Goal: Task Accomplishment & Management: Manage account settings

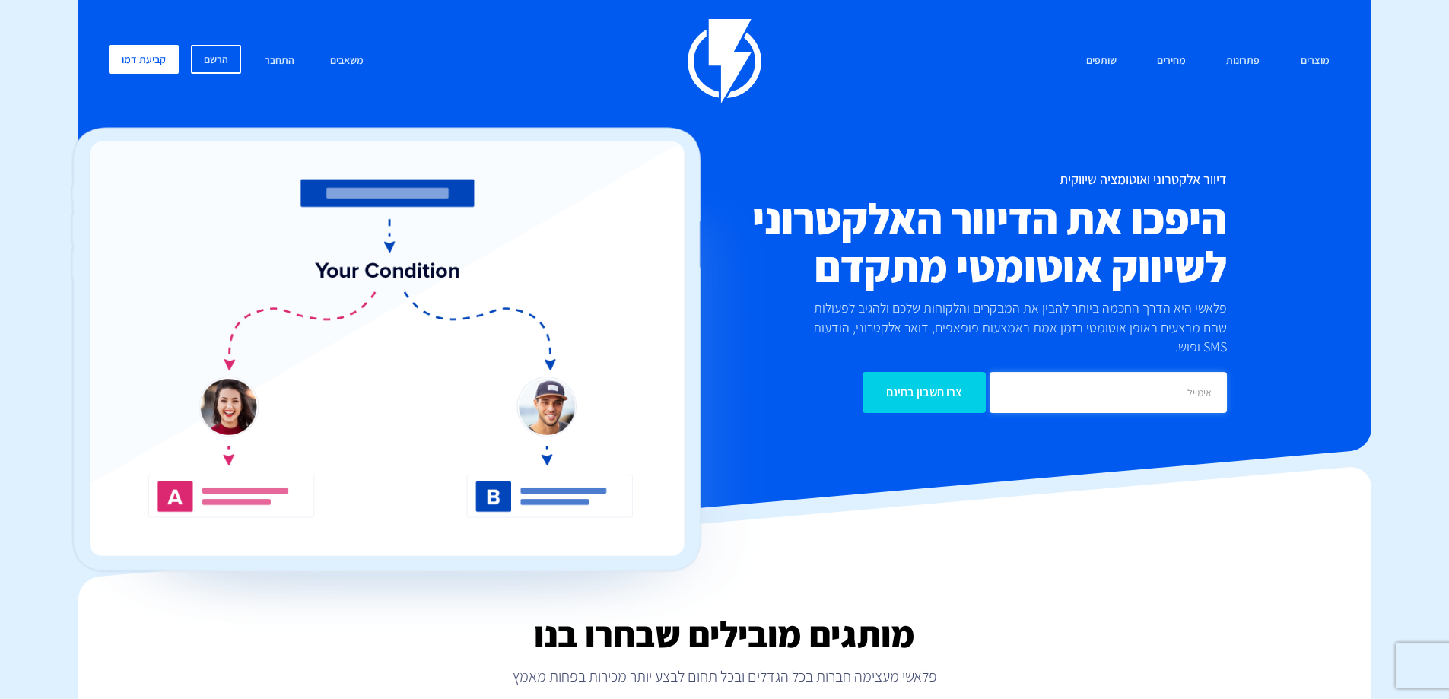
click at [1006, 380] on input "email" at bounding box center [1108, 392] width 237 height 41
click at [1044, 375] on input "email" at bounding box center [1108, 392] width 237 height 41
type input "n"
type input "mor@rikushet.co.il"
click at [280, 62] on link "התחבר" at bounding box center [279, 61] width 52 height 33
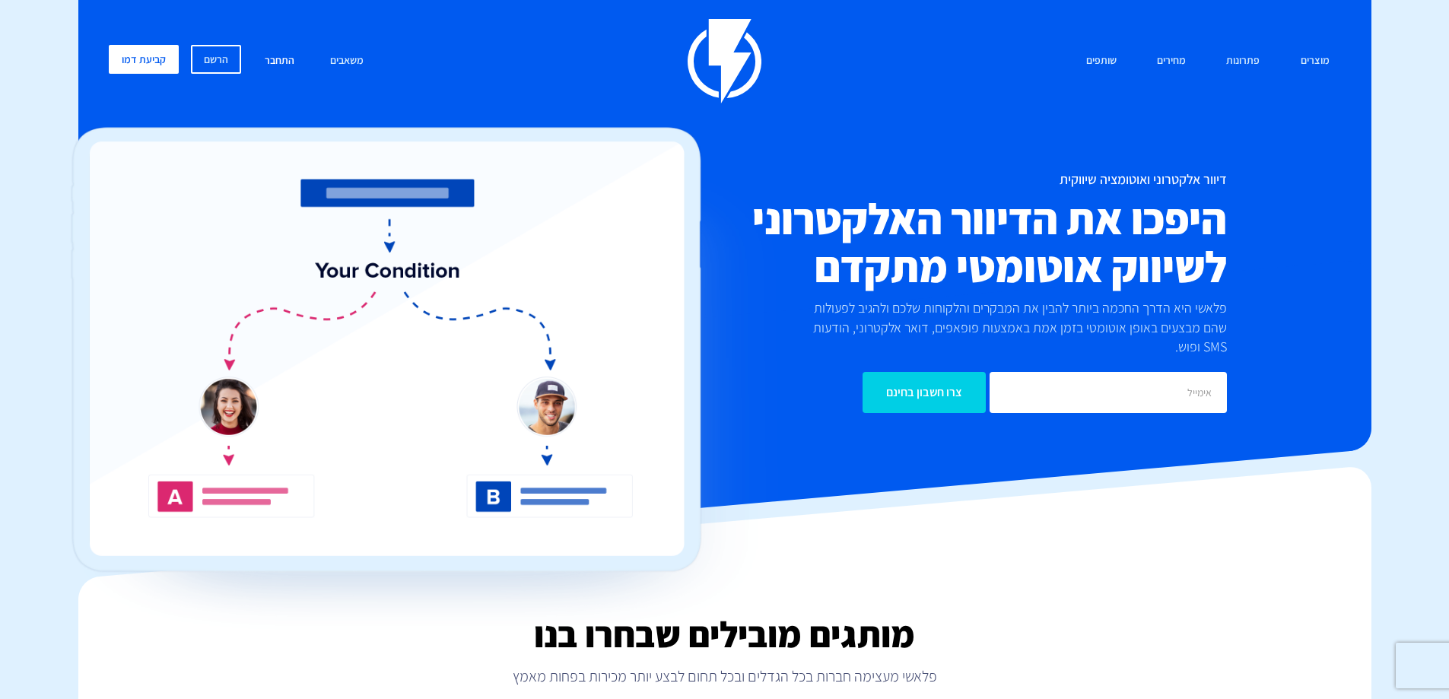
click at [270, 59] on link "התחבר" at bounding box center [279, 61] width 52 height 33
